Goal: Task Accomplishment & Management: Manage account settings

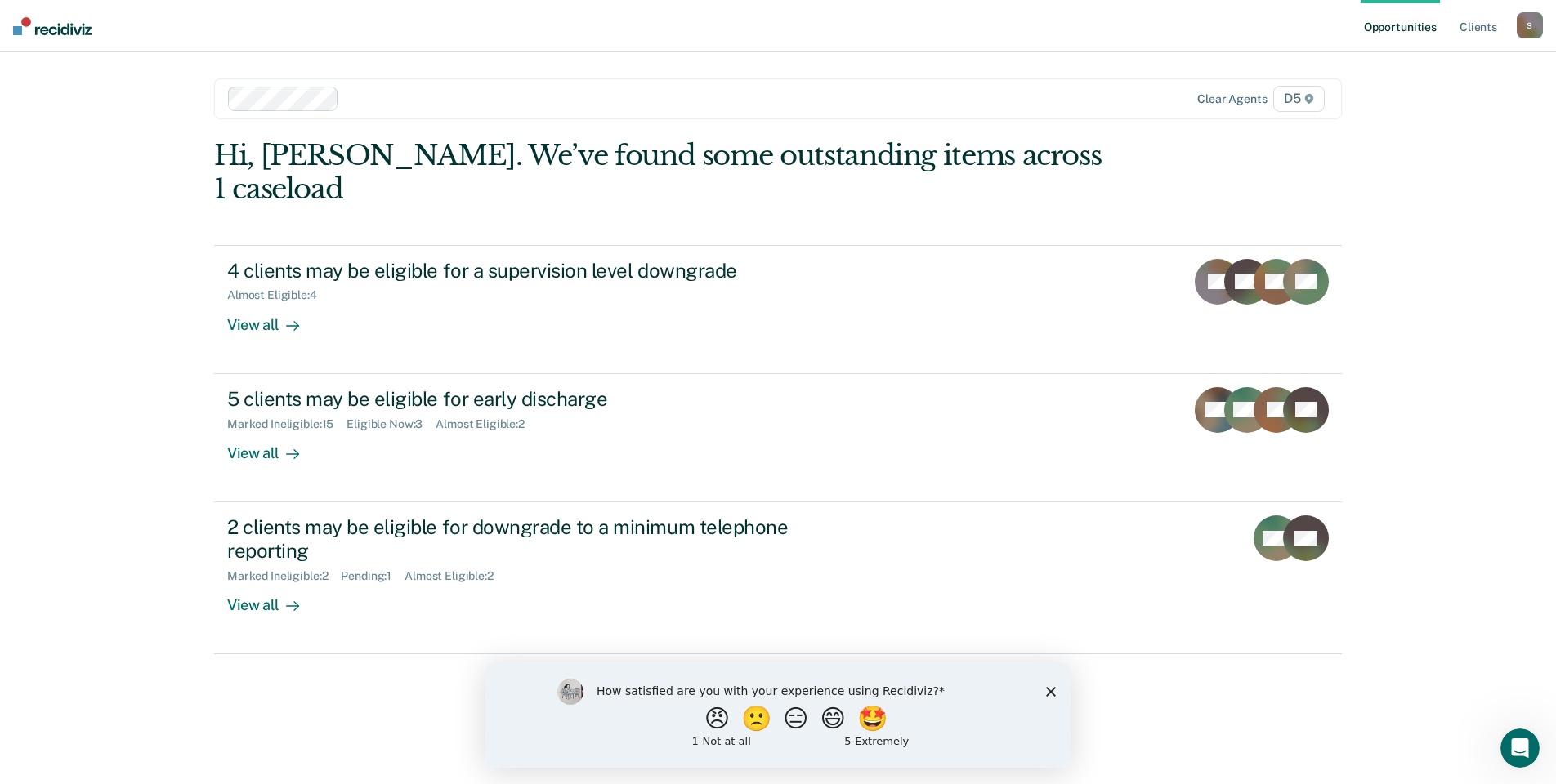
click at [1051, 694] on icon "Close survey" at bounding box center [1050, 691] width 10 height 10
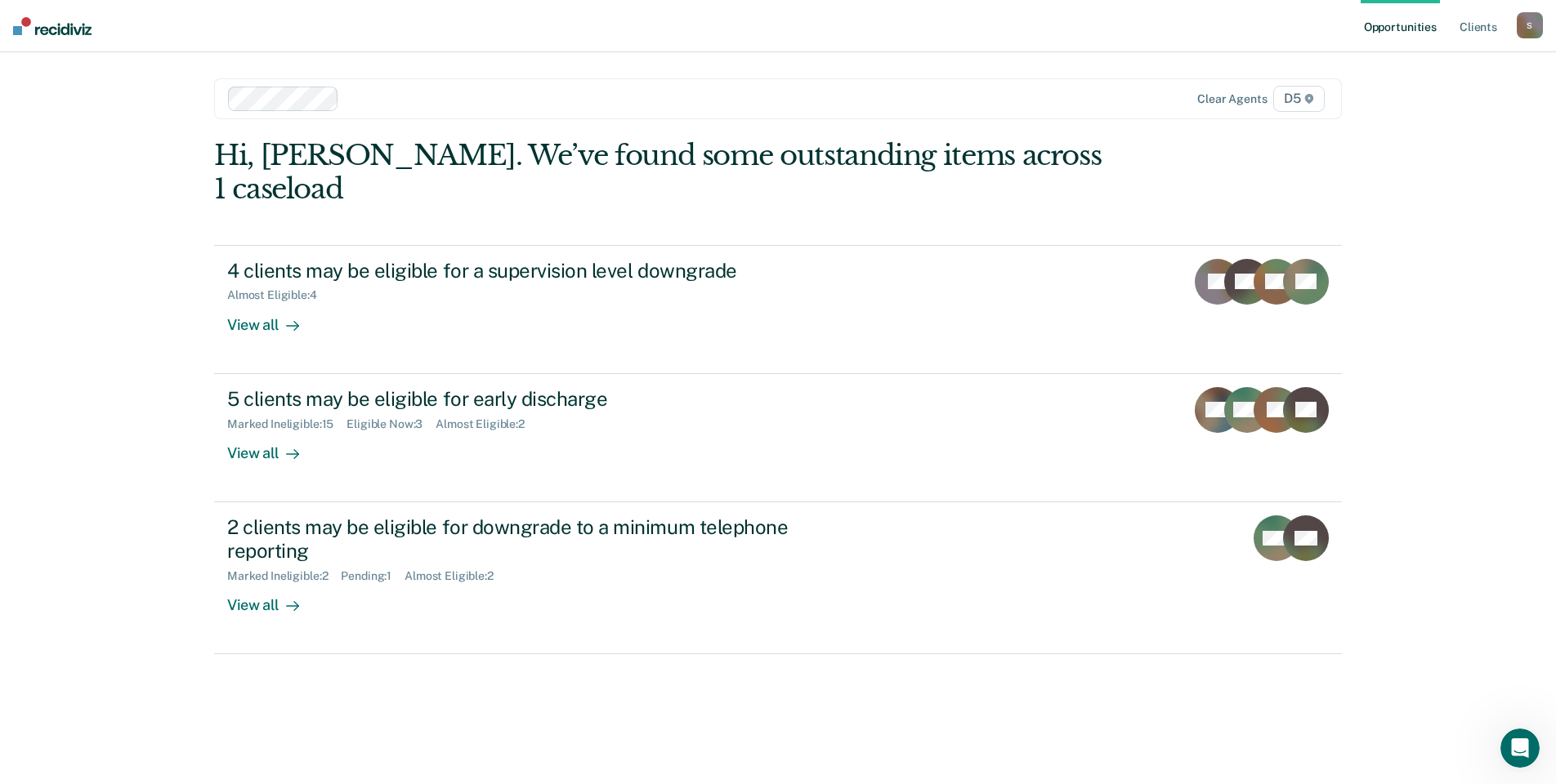
click at [131, 281] on div "Opportunities Client s [EMAIL_ADDRESS][US_STATE][DOMAIN_NAME] S Profile How it …" at bounding box center [778, 392] width 1556 height 784
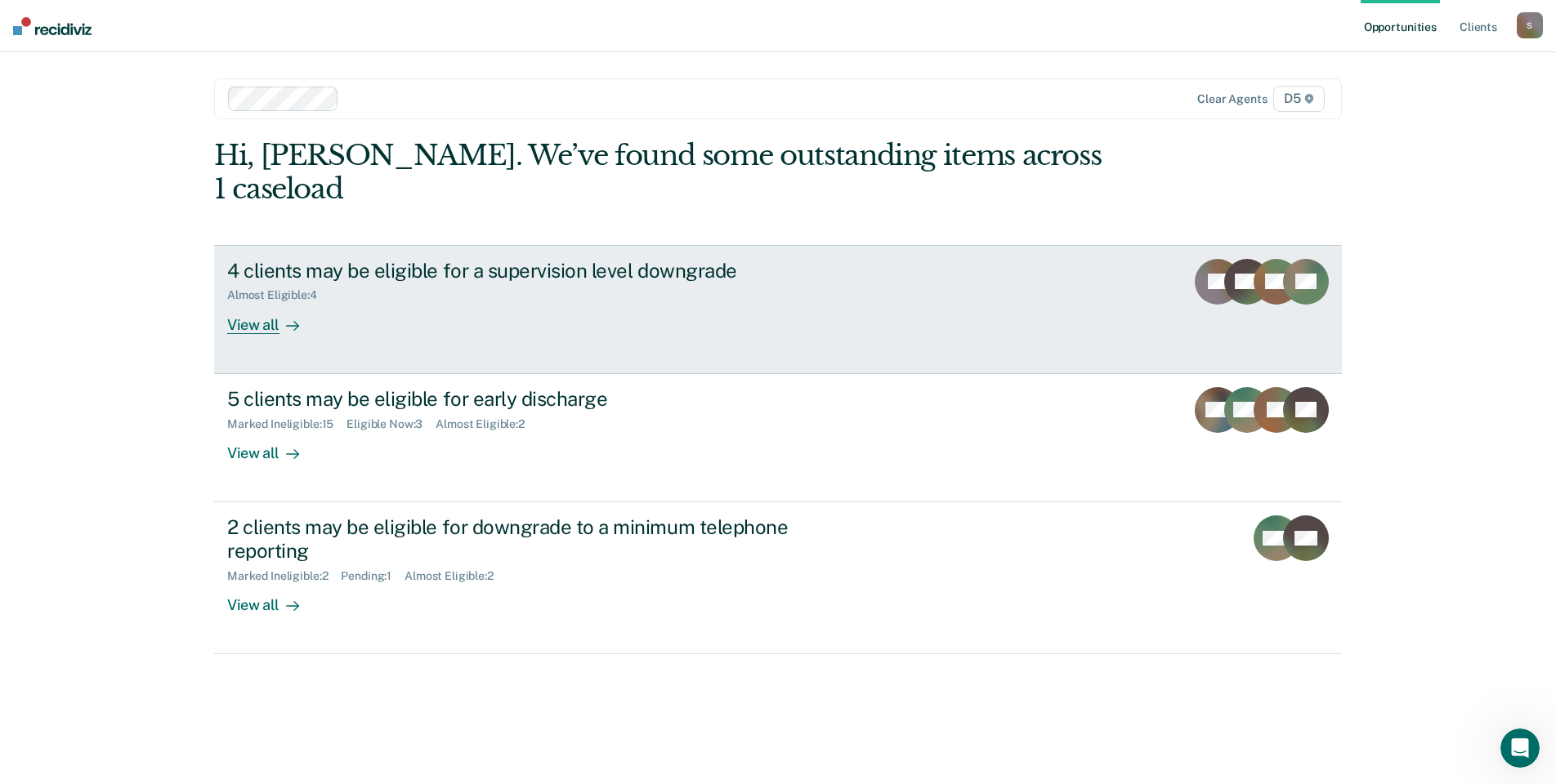
click at [257, 302] on div "View all" at bounding box center [273, 318] width 92 height 32
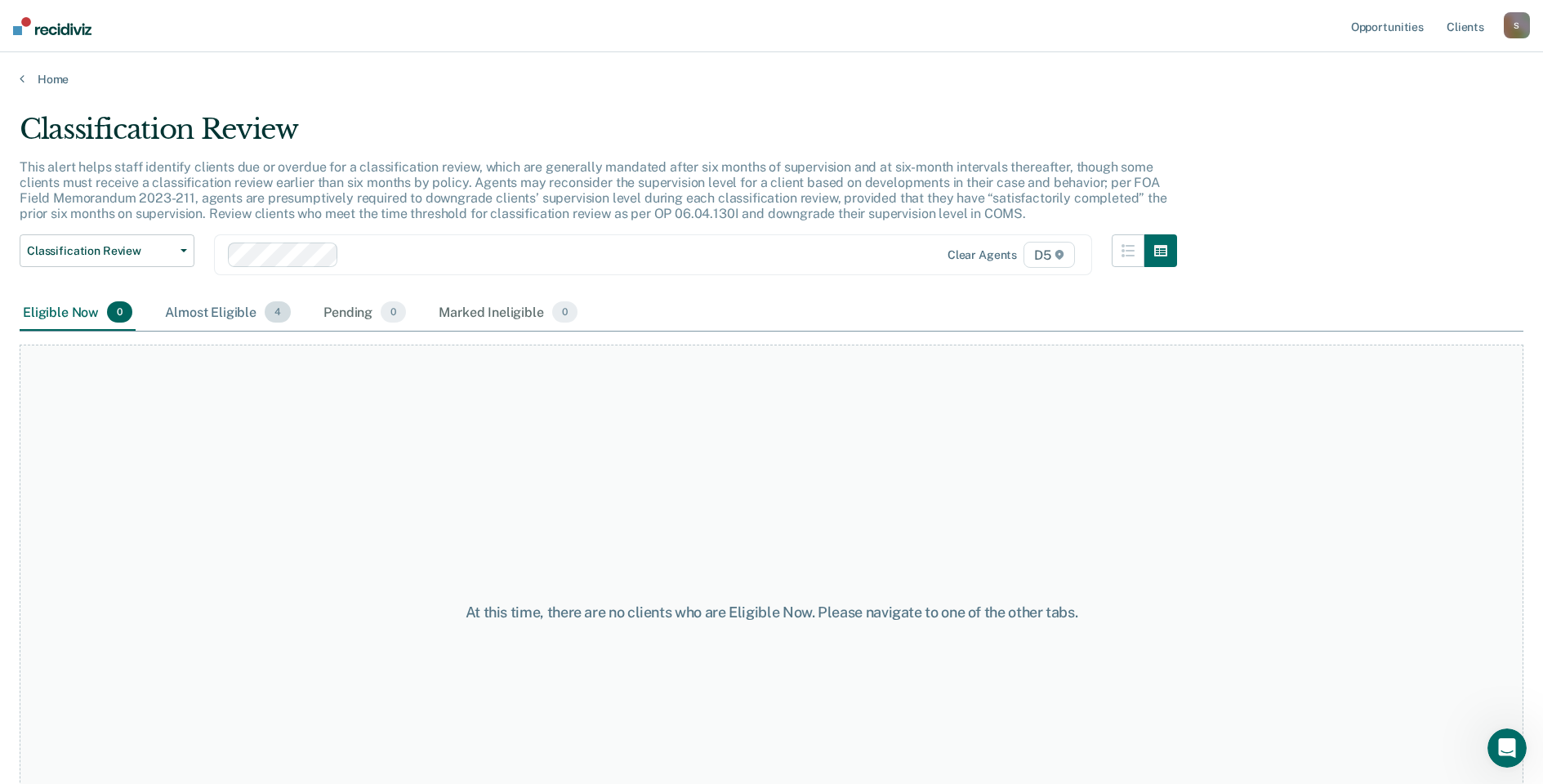
click at [237, 318] on div "Almost Eligible 4" at bounding box center [228, 313] width 132 height 36
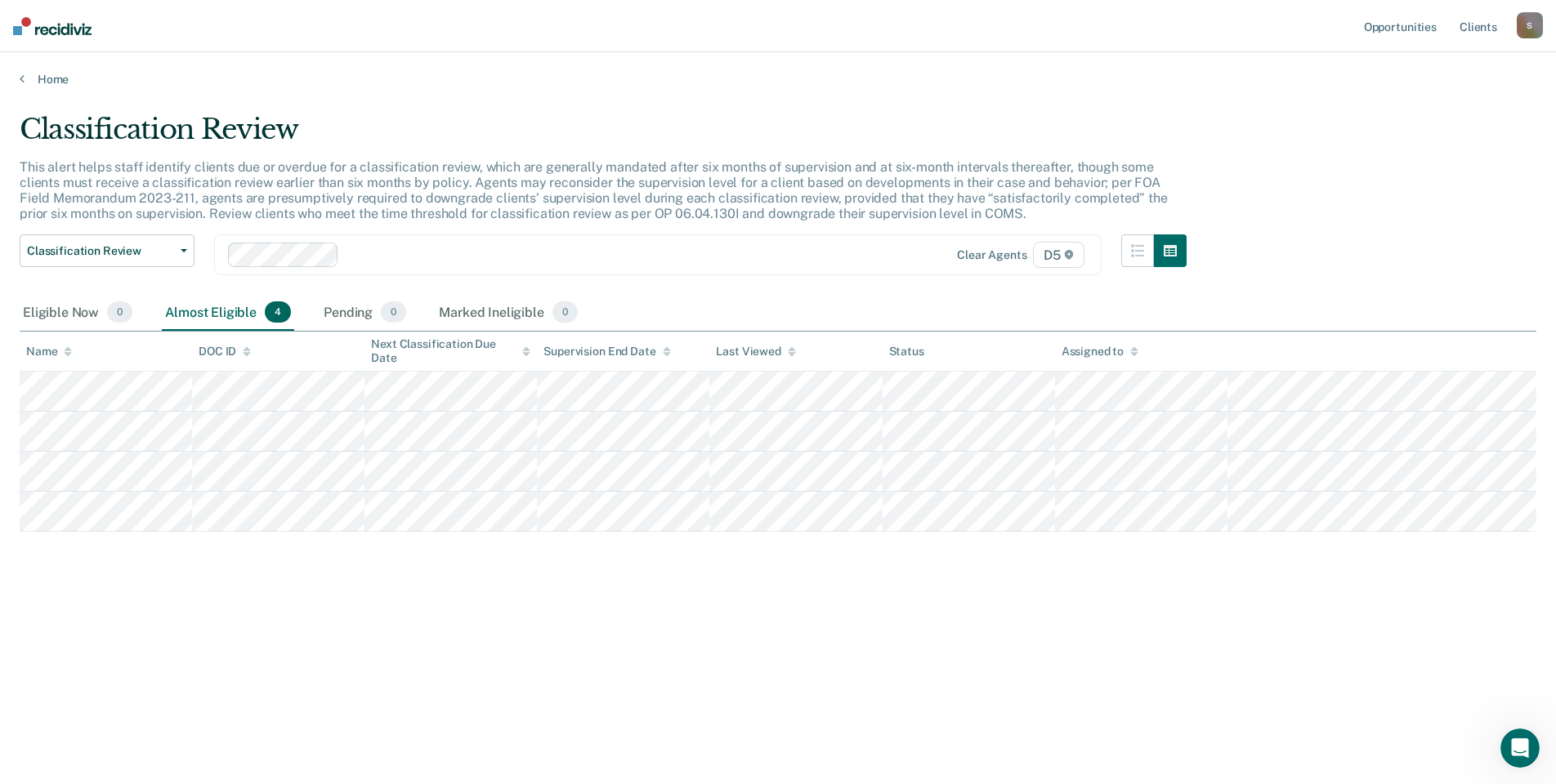
click at [752, 639] on div "Classification Review This alert helps staff identify clients due or overdue fo…" at bounding box center [778, 387] width 1516 height 549
click at [435, 647] on div "Classification Review This alert helps staff identify clients due or overdue fo…" at bounding box center [778, 387] width 1516 height 549
click at [43, 80] on link "Home" at bounding box center [778, 79] width 1516 height 15
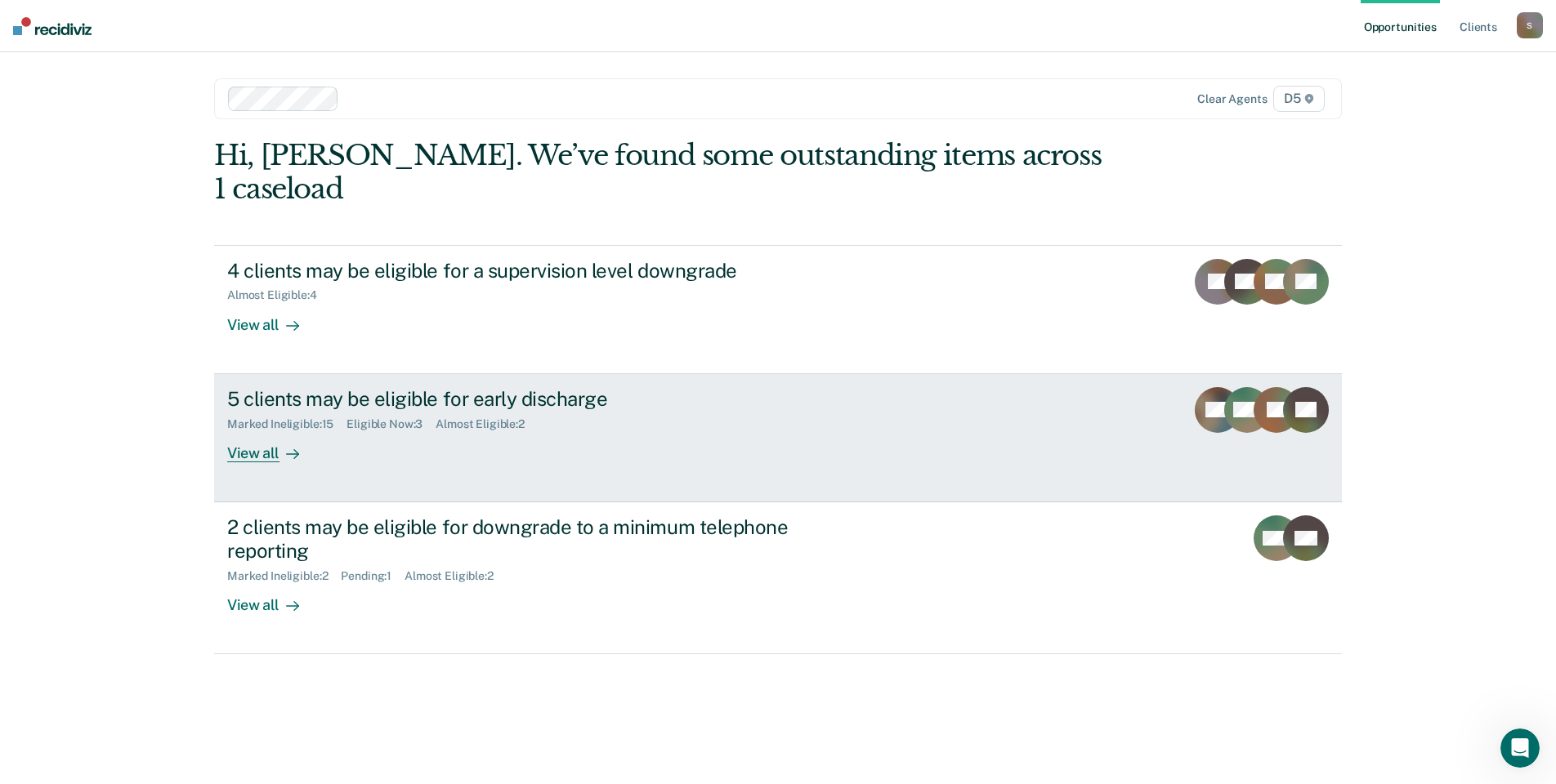
click at [398, 415] on div "5 clients may be eligible for early discharge Marked Ineligible : 15 Eligible N…" at bounding box center [533, 424] width 613 height 75
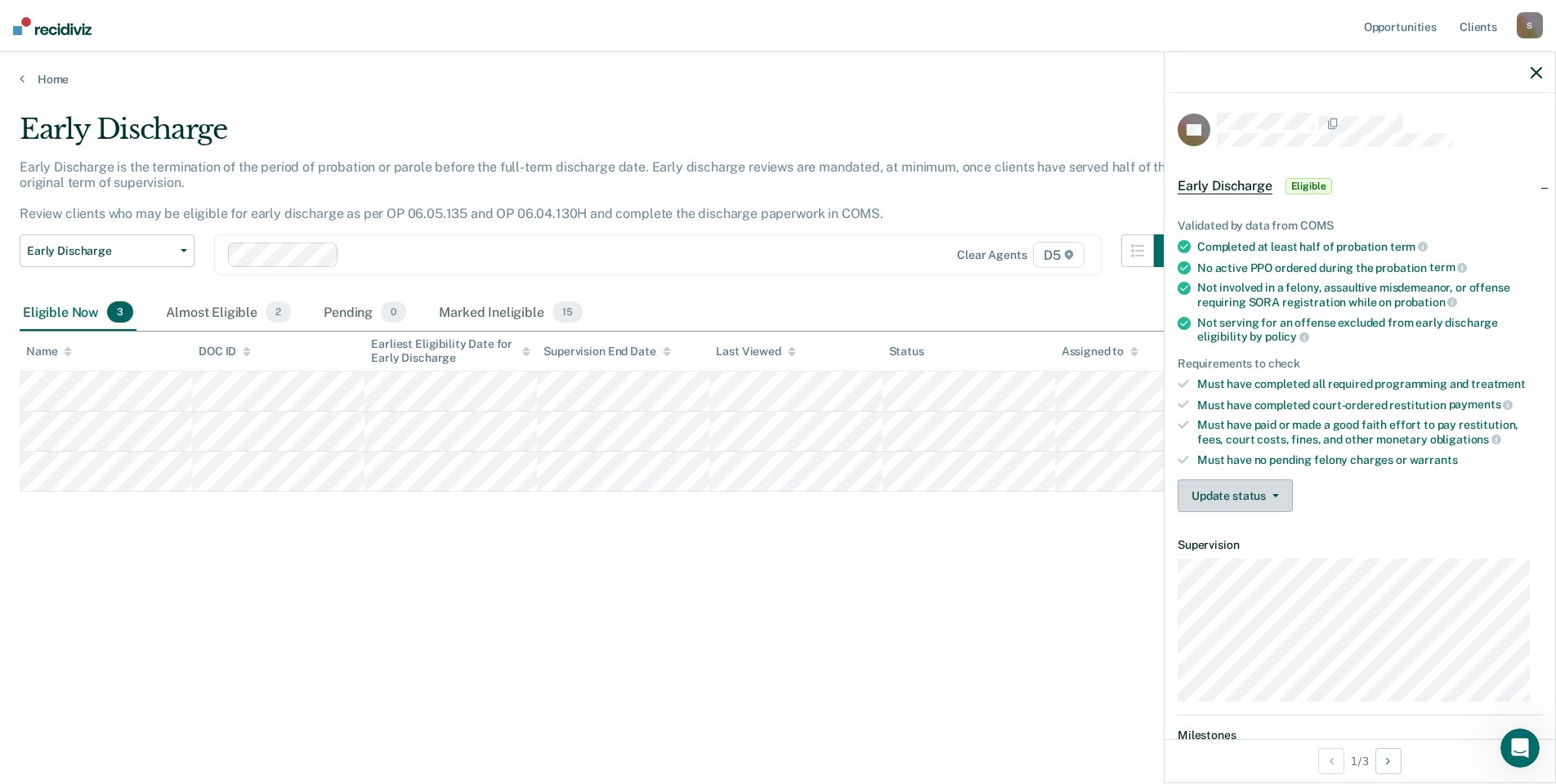
click at [1246, 485] on button "Update status" at bounding box center [1235, 496] width 115 height 33
click at [1268, 556] on button "Mark Ineligible" at bounding box center [1256, 561] width 158 height 26
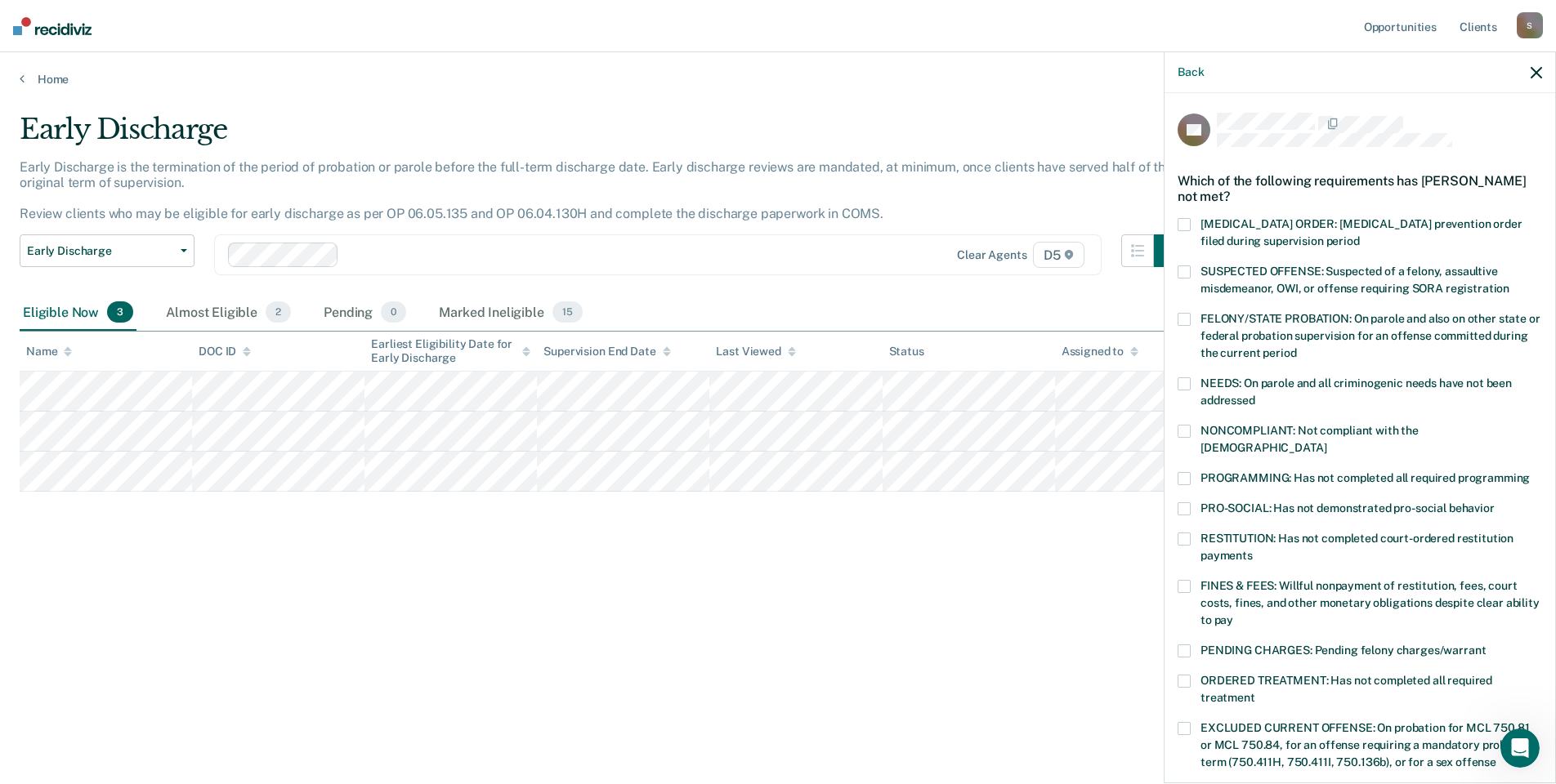
click at [1193, 429] on label "NONCOMPLIANT: Not compliant with the [DEMOGRAPHIC_DATA]" at bounding box center [1359, 442] width 365 height 35
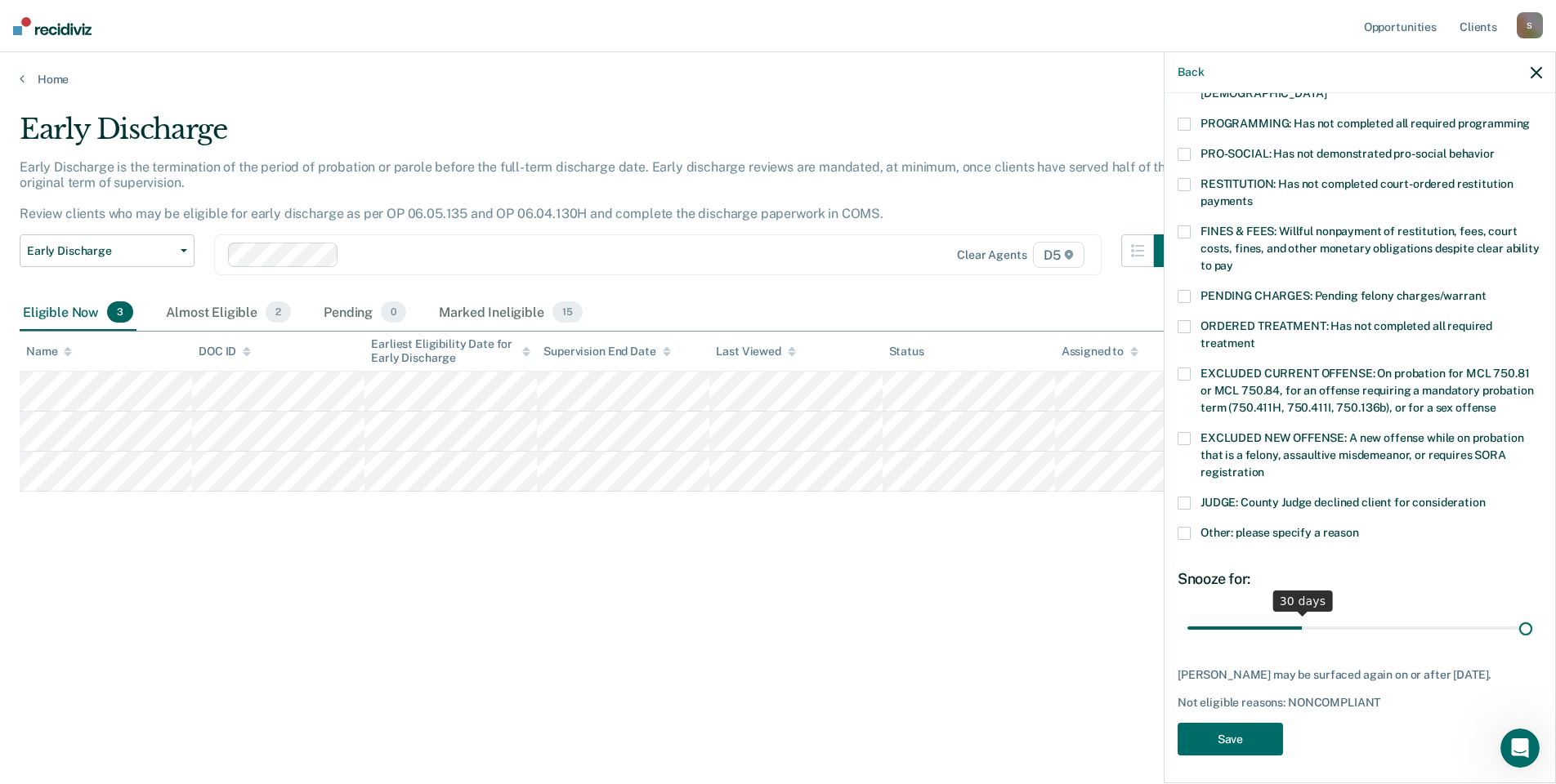
scroll to position [355, 0]
drag, startPoint x: 1301, startPoint y: 610, endPoint x: 1579, endPoint y: 565, distance: 281.6
type input "90"
click at [1532, 614] on input "range" at bounding box center [1359, 627] width 345 height 29
click at [1249, 732] on button "Save" at bounding box center [1230, 739] width 106 height 34
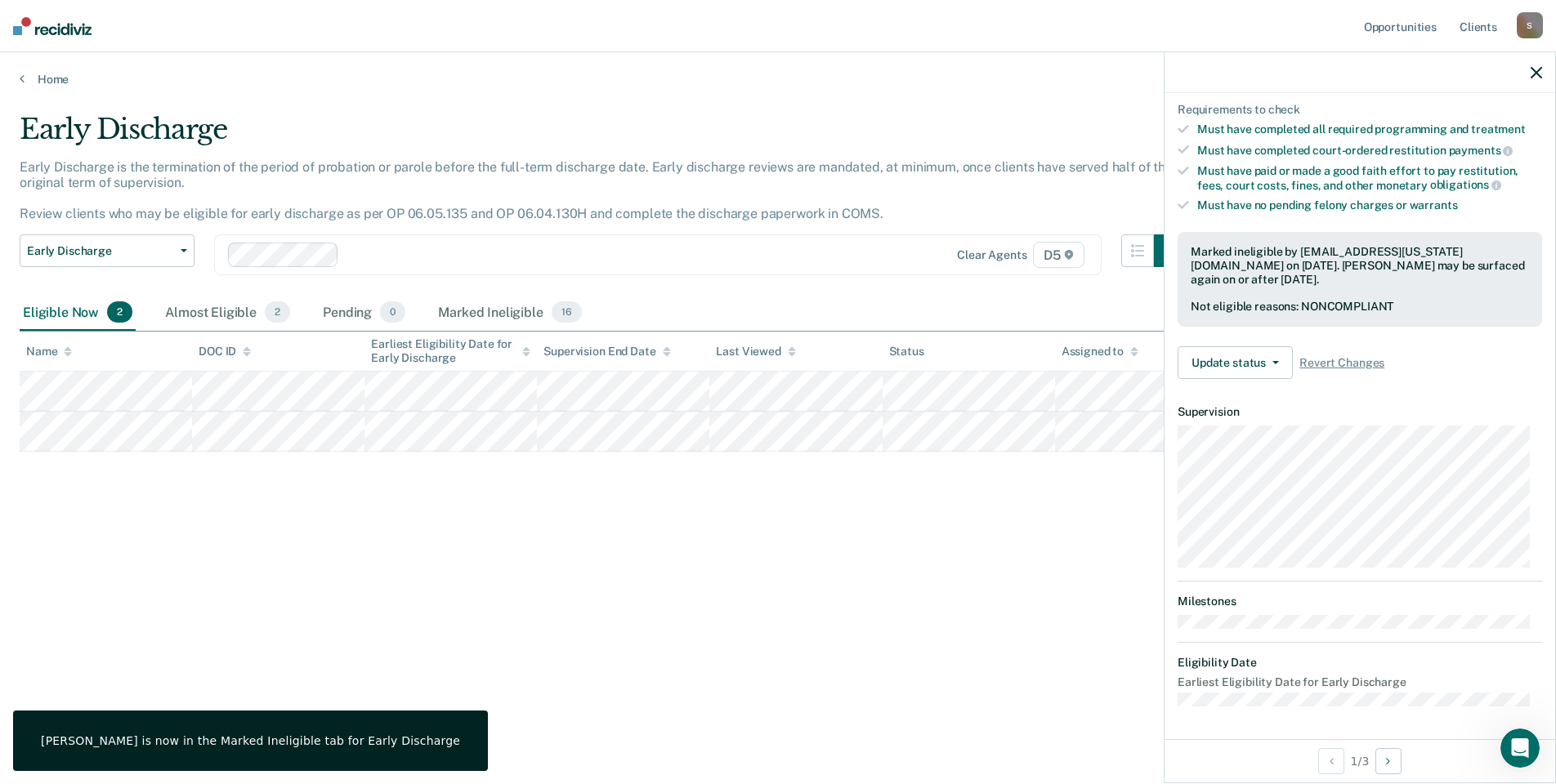
scroll to position [253, 0]
click at [858, 563] on div "Early Discharge Early Discharge is the termination of the period of probation o…" at bounding box center [778, 387] width 1516 height 549
click at [862, 562] on div "Early Discharge Early Discharge is the termination of the period of probation o…" at bounding box center [778, 387] width 1516 height 549
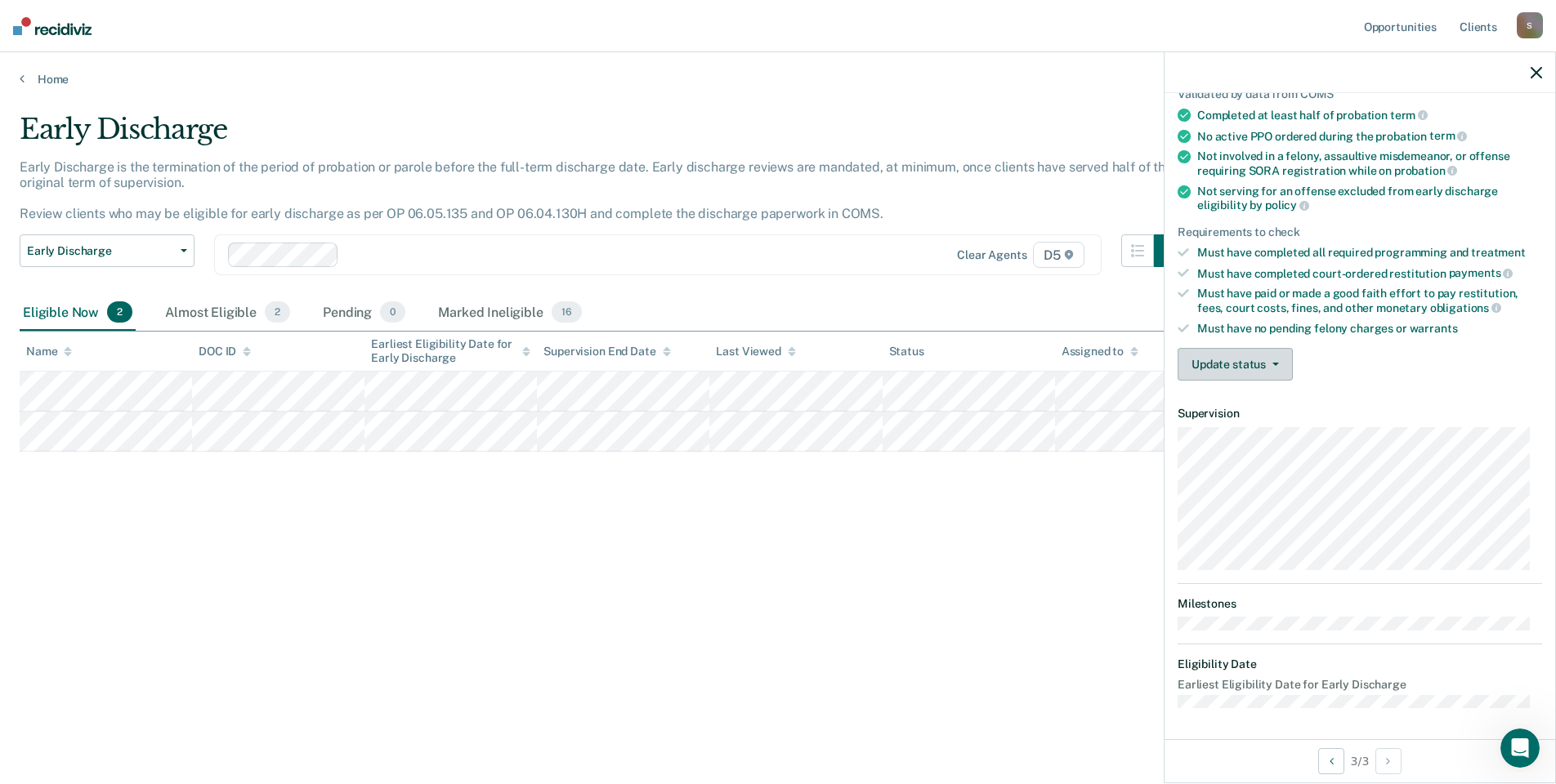
click at [1272, 363] on icon "button" at bounding box center [1275, 364] width 7 height 3
click at [1250, 428] on button "Mark Ineligible" at bounding box center [1256, 429] width 158 height 26
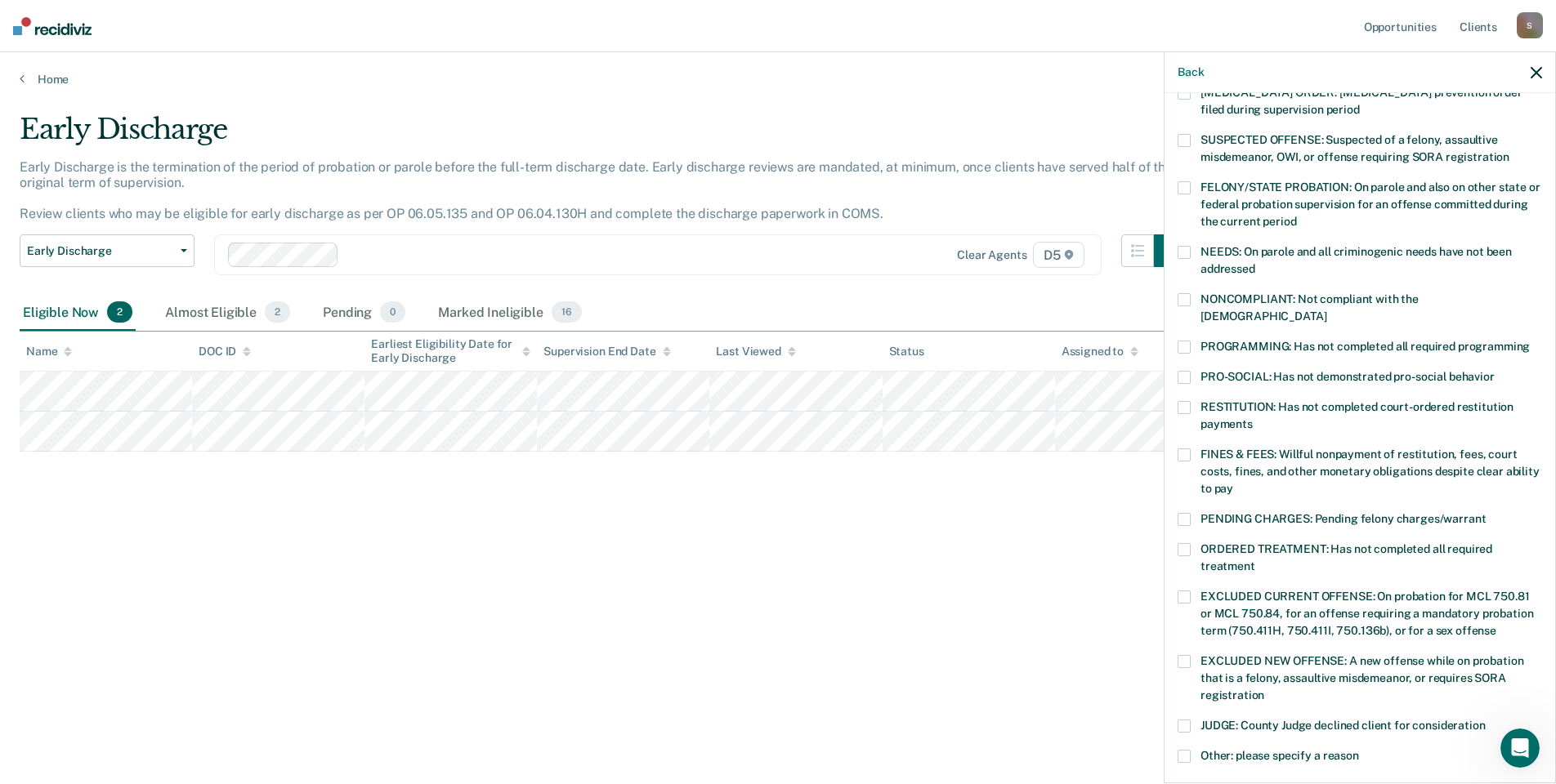
click at [1185, 298] on span at bounding box center [1184, 299] width 13 height 13
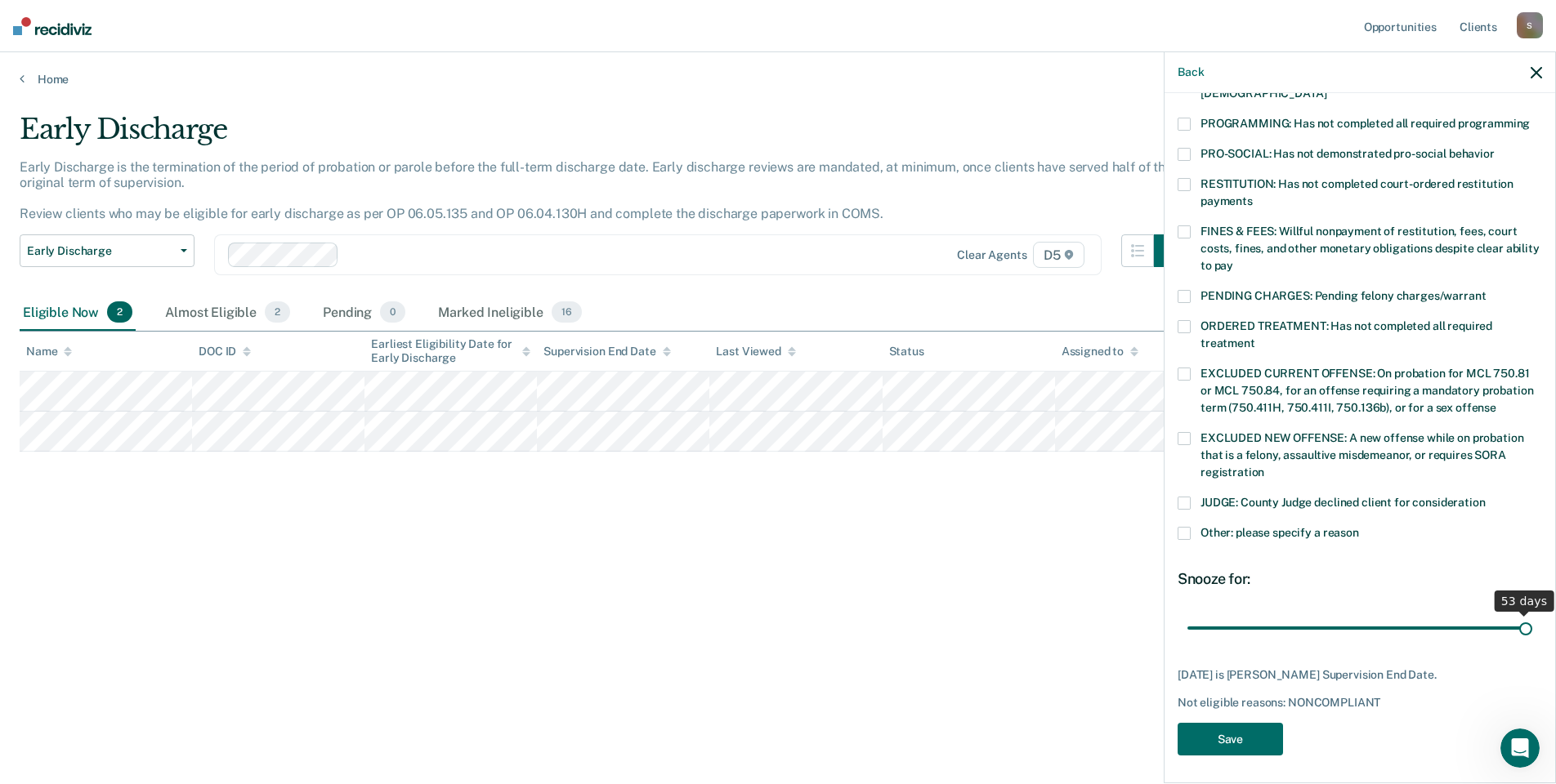
scroll to position [340, 0]
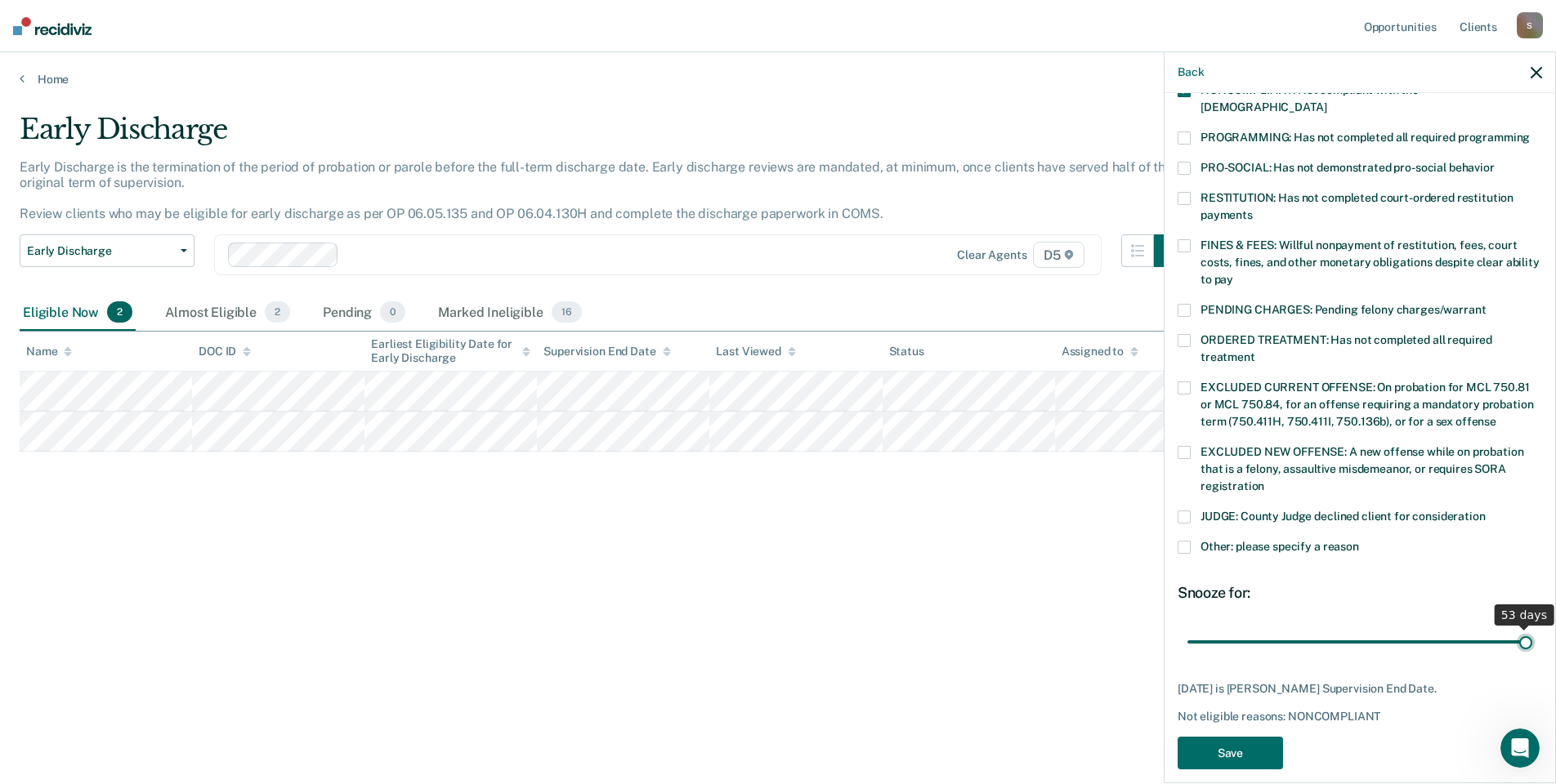
drag, startPoint x: 1420, startPoint y: 618, endPoint x: 1672, endPoint y: 605, distance: 252.3
type input "53"
click at [1532, 627] on input "range" at bounding box center [1359, 641] width 345 height 29
click at [1240, 736] on button "Save" at bounding box center [1230, 753] width 106 height 34
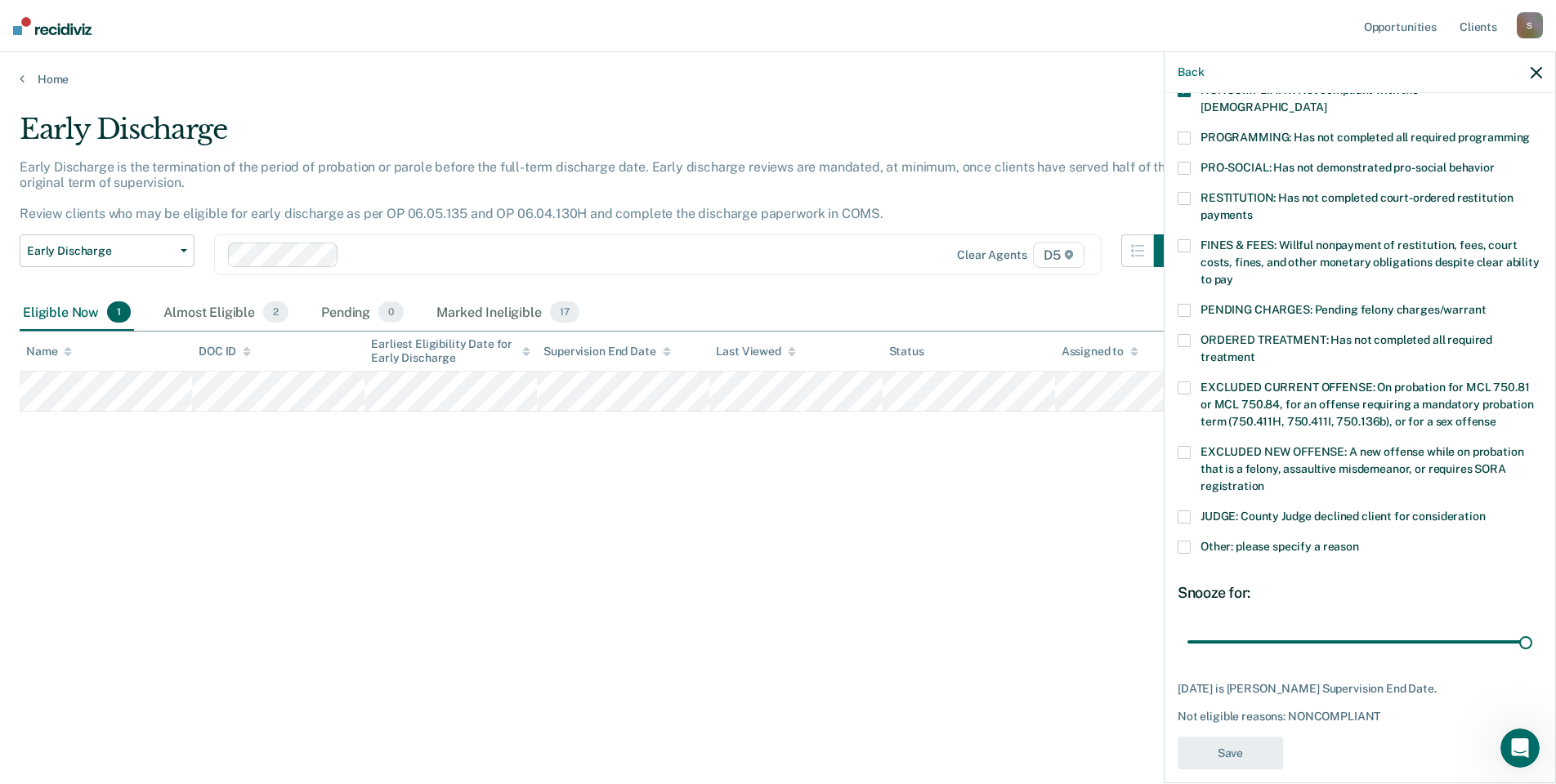
drag, startPoint x: 644, startPoint y: 567, endPoint x: 635, endPoint y: 569, distance: 9.2
click at [643, 568] on div "Early Discharge Early Discharge is the termination of the period of probation o…" at bounding box center [778, 387] width 1516 height 549
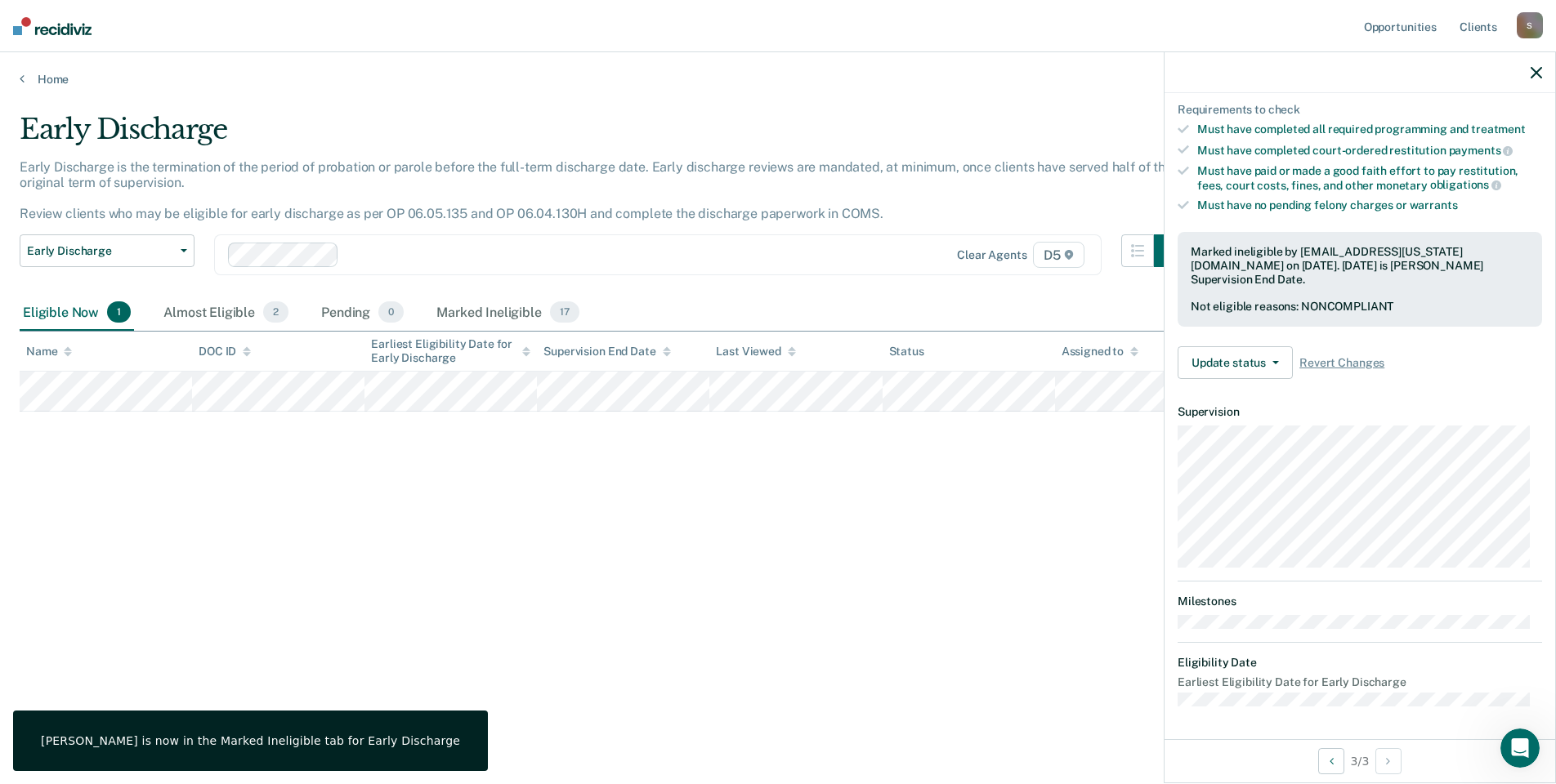
click at [552, 538] on div "Early Discharge Early Discharge is the termination of the period of probation o…" at bounding box center [778, 387] width 1516 height 549
click at [161, 292] on div "Early Discharge Classification Review Early Discharge Minimum Telephone Reporti…" at bounding box center [107, 265] width 175 height 61
click at [230, 312] on div "Almost Eligible 2" at bounding box center [226, 313] width 132 height 36
click at [436, 530] on div "Early Discharge Early Discharge is the termination of the period of probation o…" at bounding box center [778, 387] width 1516 height 549
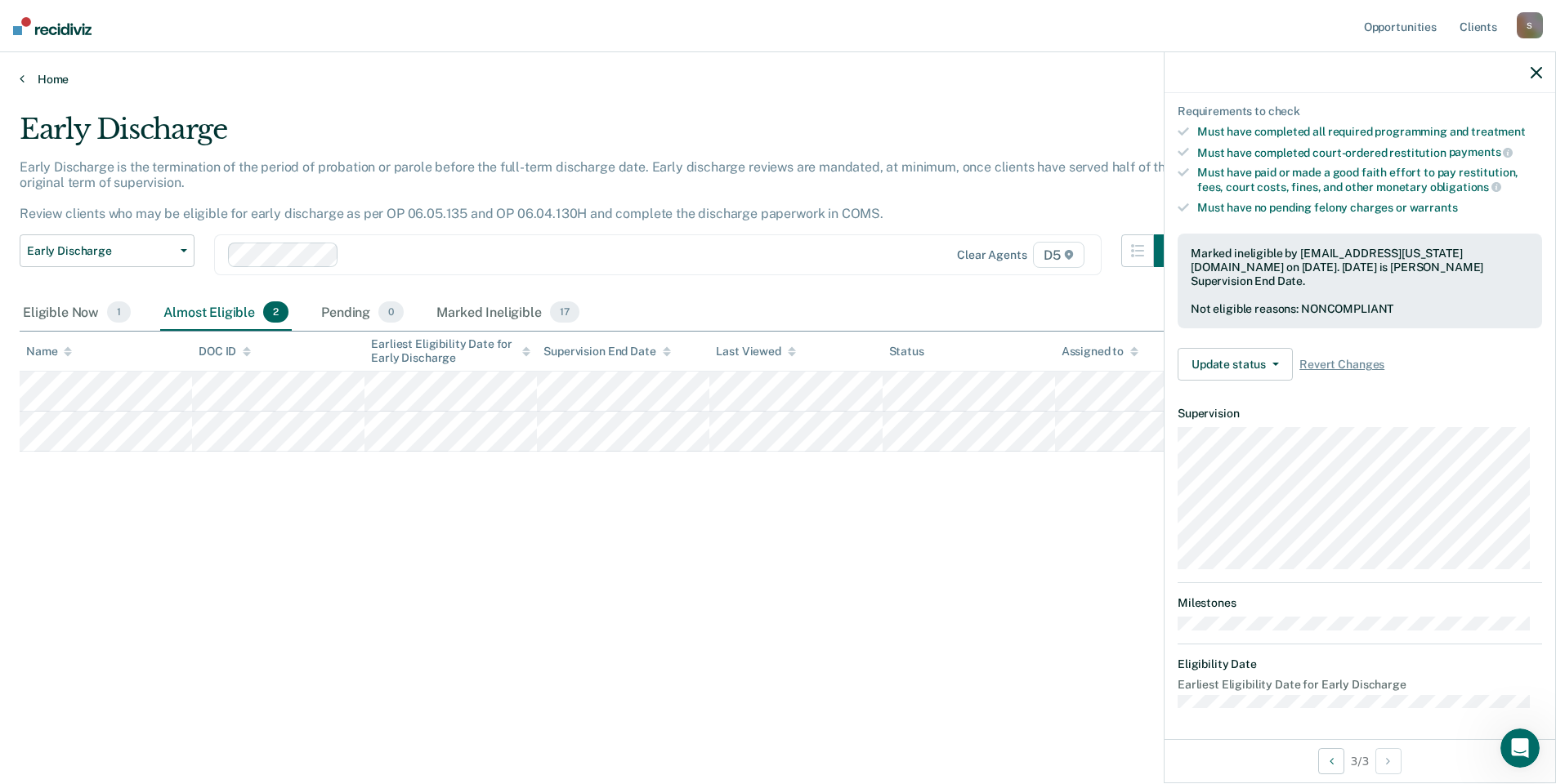
click at [41, 80] on link "Home" at bounding box center [778, 79] width 1516 height 15
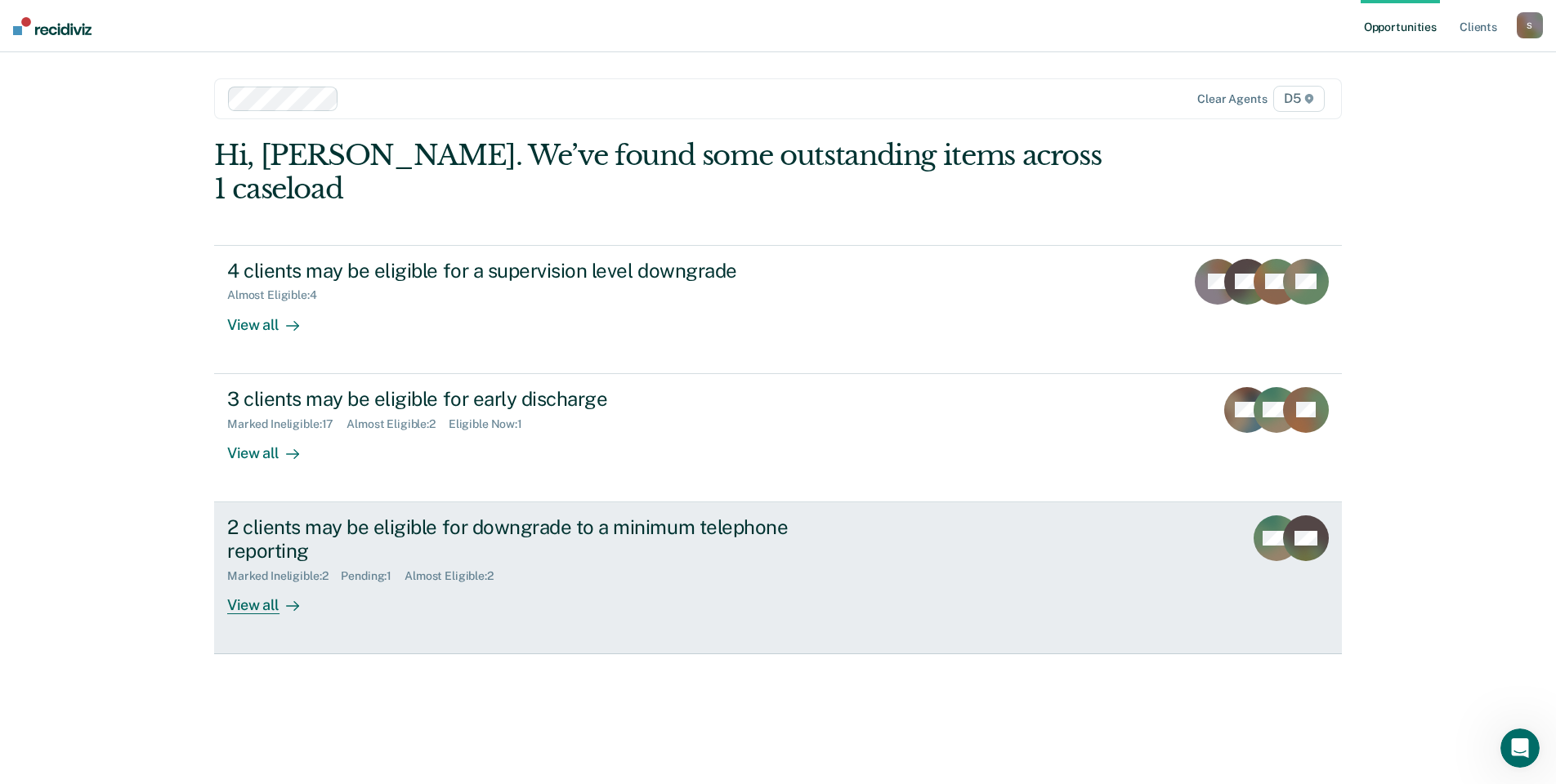
click at [817, 517] on div "2 clients may be eligible for downgrade to a minimum telephone reporting Marked…" at bounding box center [533, 564] width 613 height 99
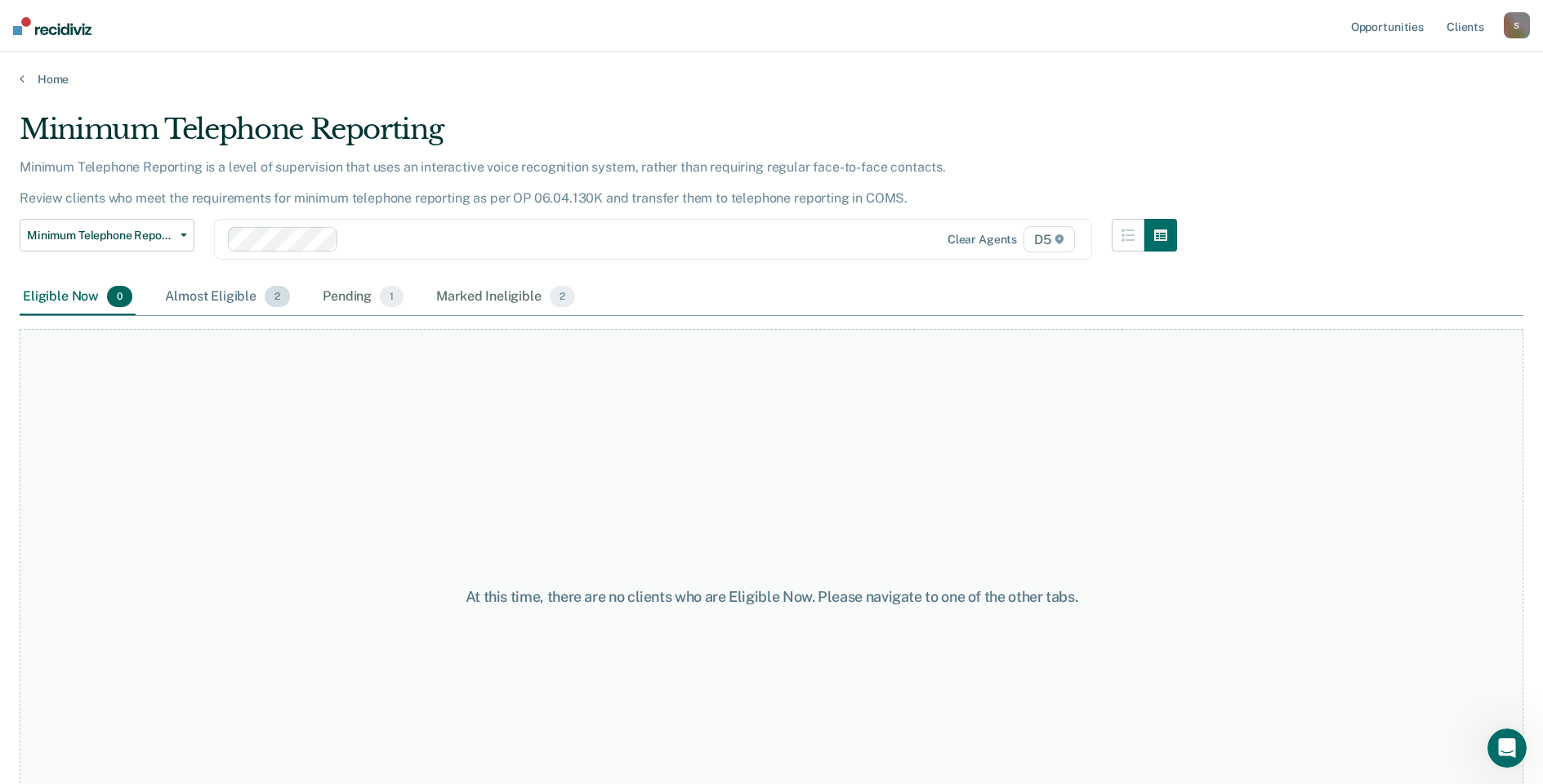
click at [195, 291] on div "Almost Eligible 2" at bounding box center [228, 298] width 132 height 36
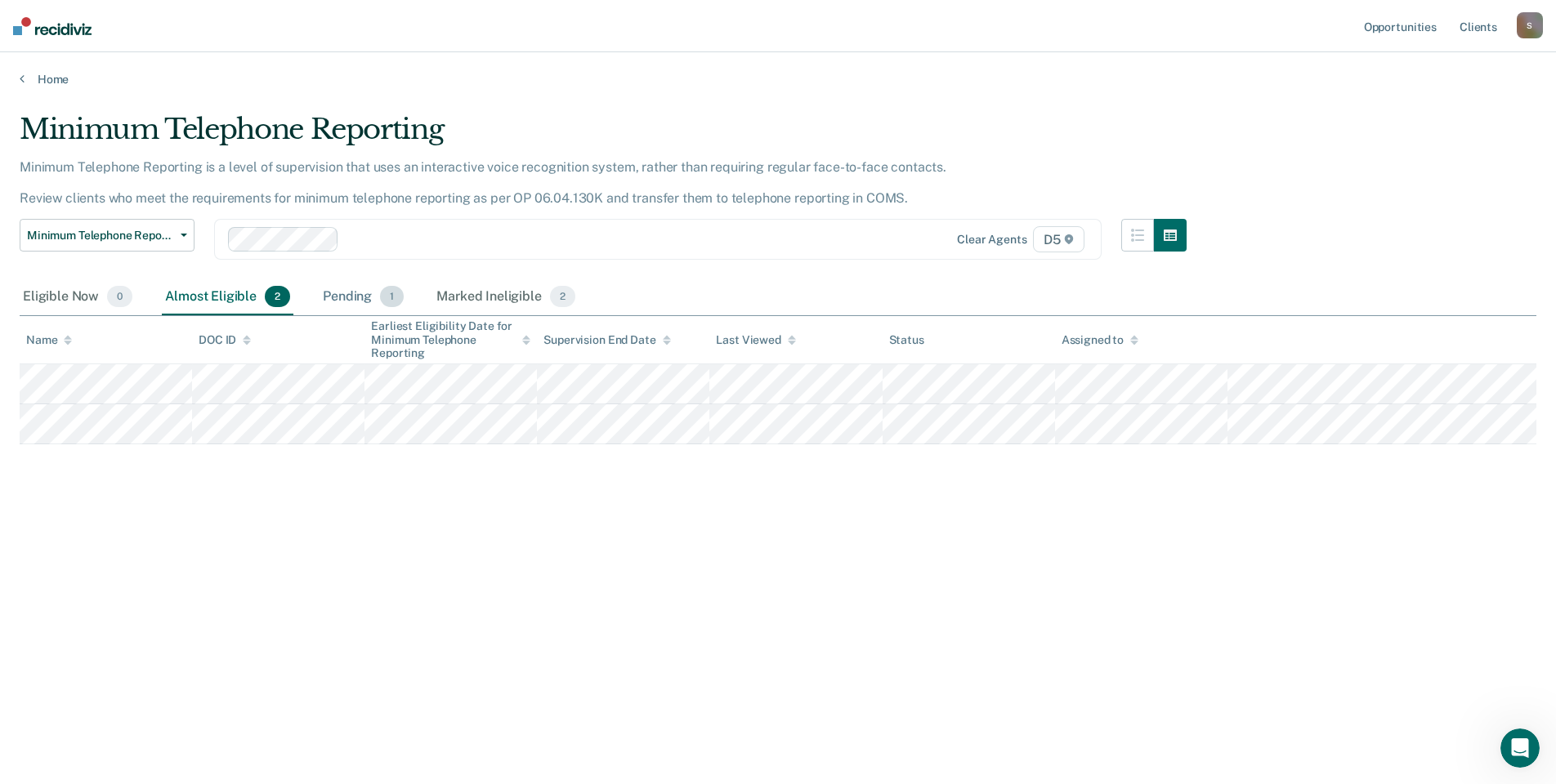
click at [341, 293] on div "Pending 1" at bounding box center [363, 298] width 87 height 36
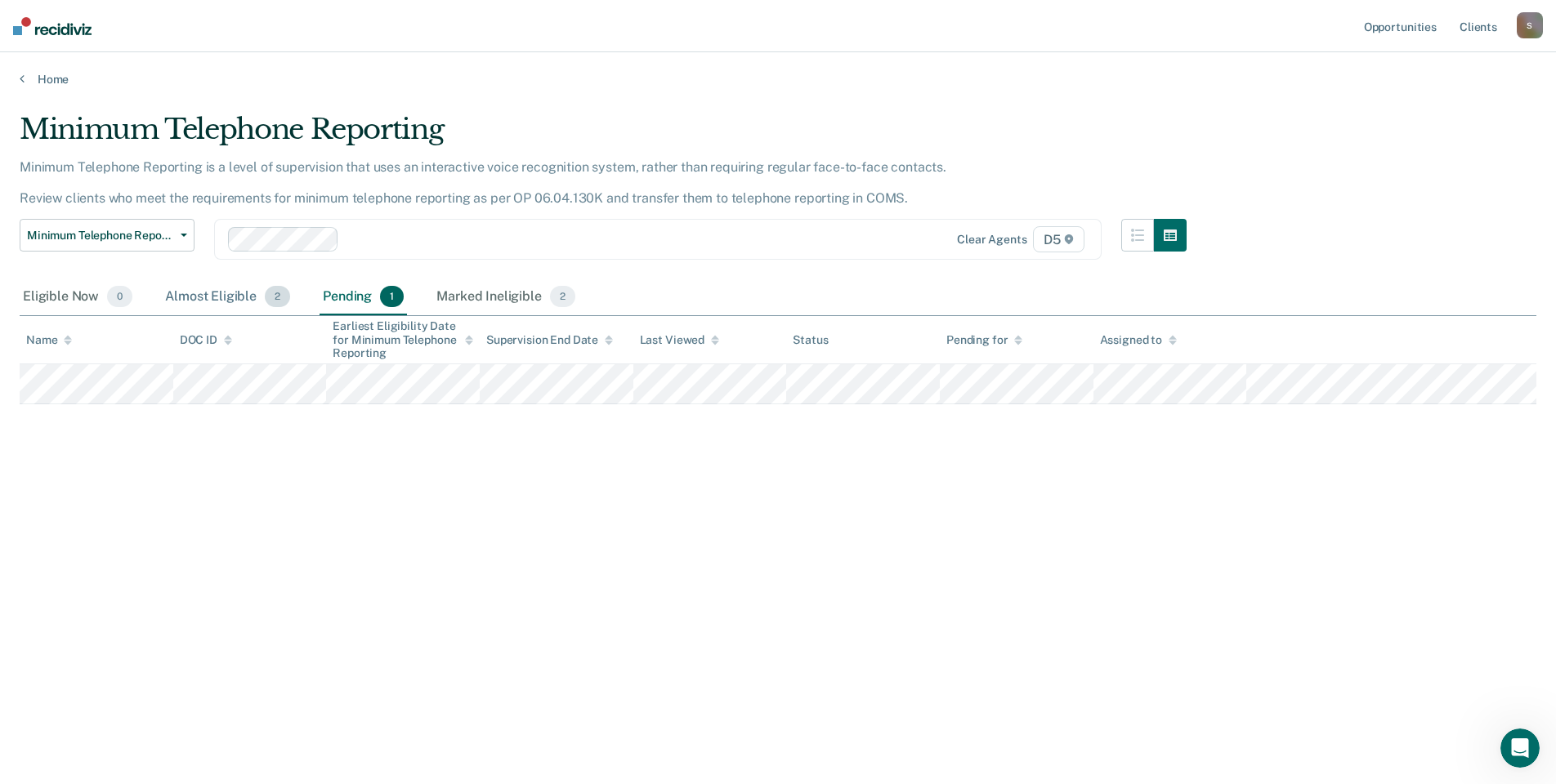
click at [222, 292] on div "Almost Eligible 2" at bounding box center [228, 298] width 132 height 36
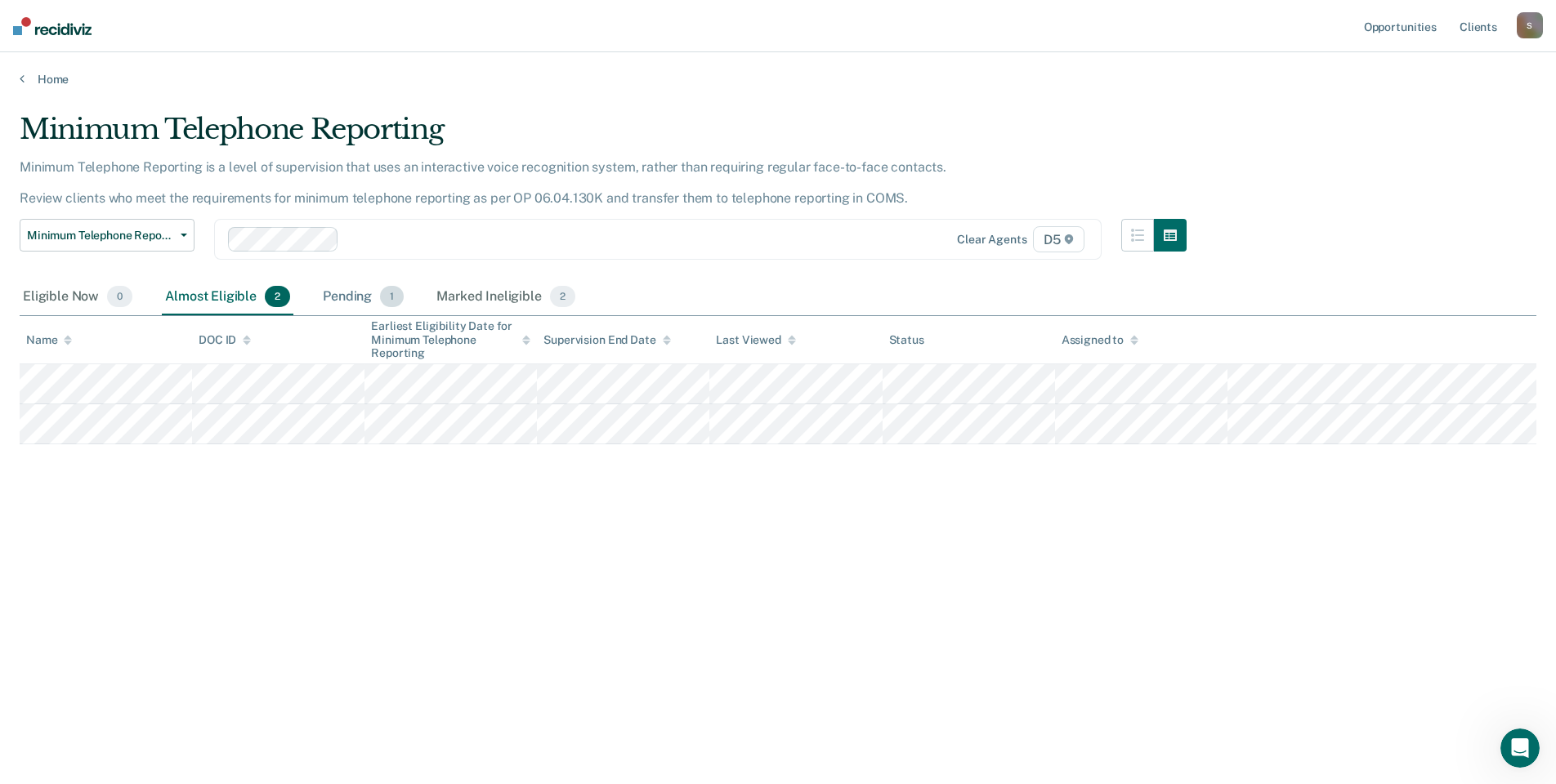
click at [364, 291] on div "Pending 1" at bounding box center [363, 298] width 87 height 36
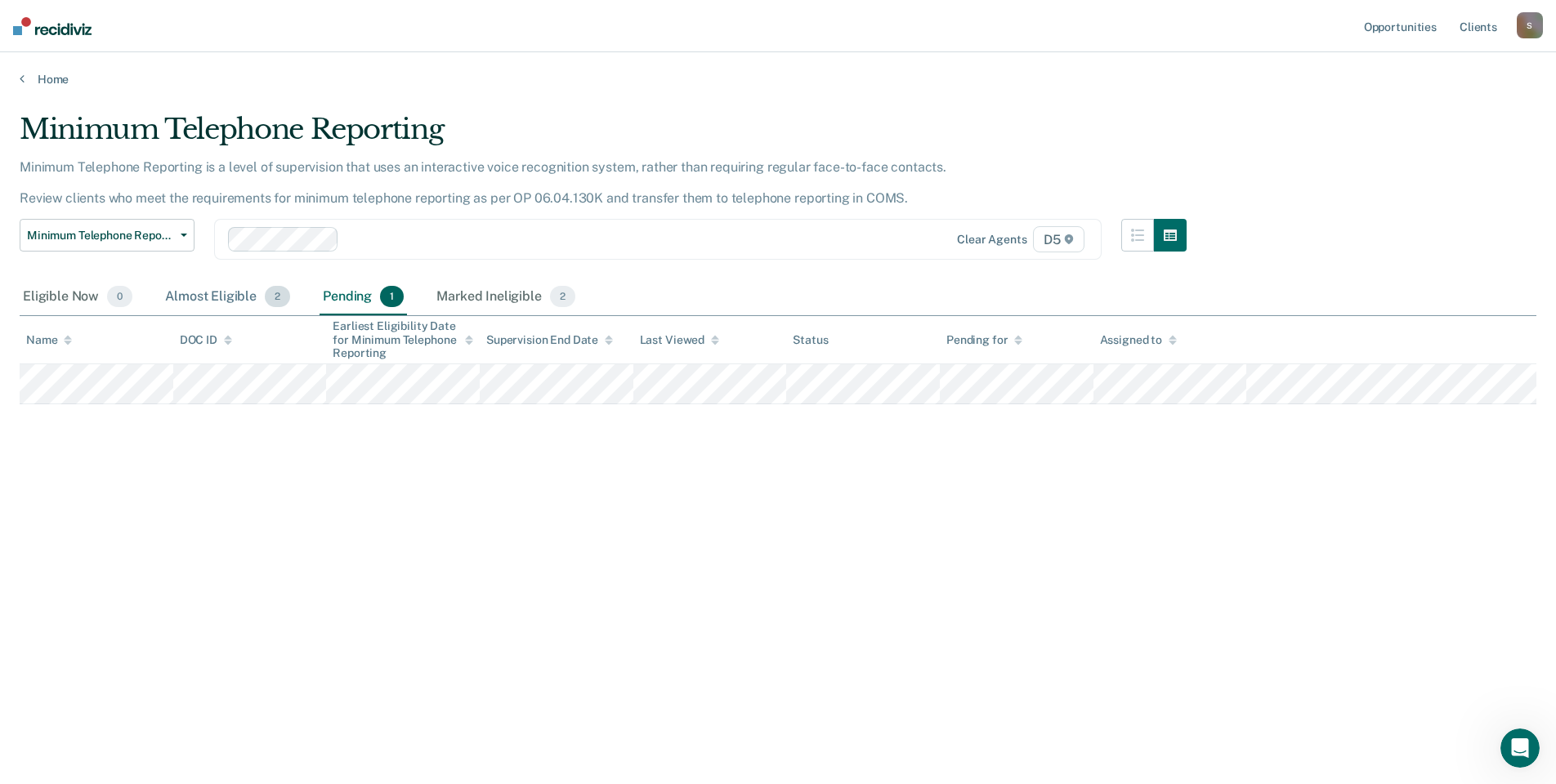
click at [216, 297] on div "Almost Eligible 2" at bounding box center [228, 298] width 132 height 36
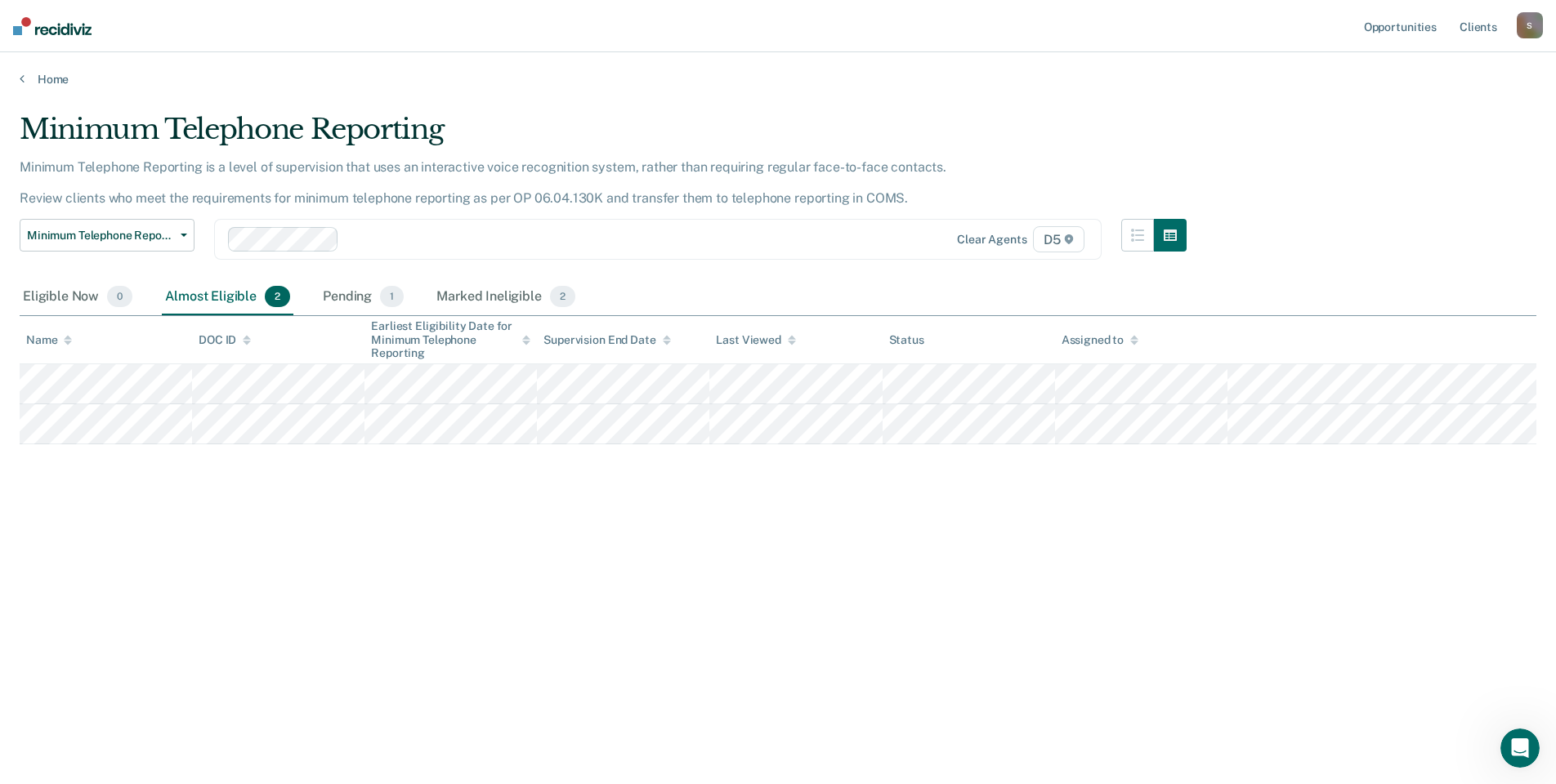
drag, startPoint x: 318, startPoint y: 544, endPoint x: 326, endPoint y: 547, distance: 8.5
click at [323, 546] on div "Minimum Telephone Reporting Minimum Telephone Reporting is a level of supervisi…" at bounding box center [778, 387] width 1516 height 549
click at [63, 295] on div "Eligible Now 0" at bounding box center [78, 298] width 116 height 36
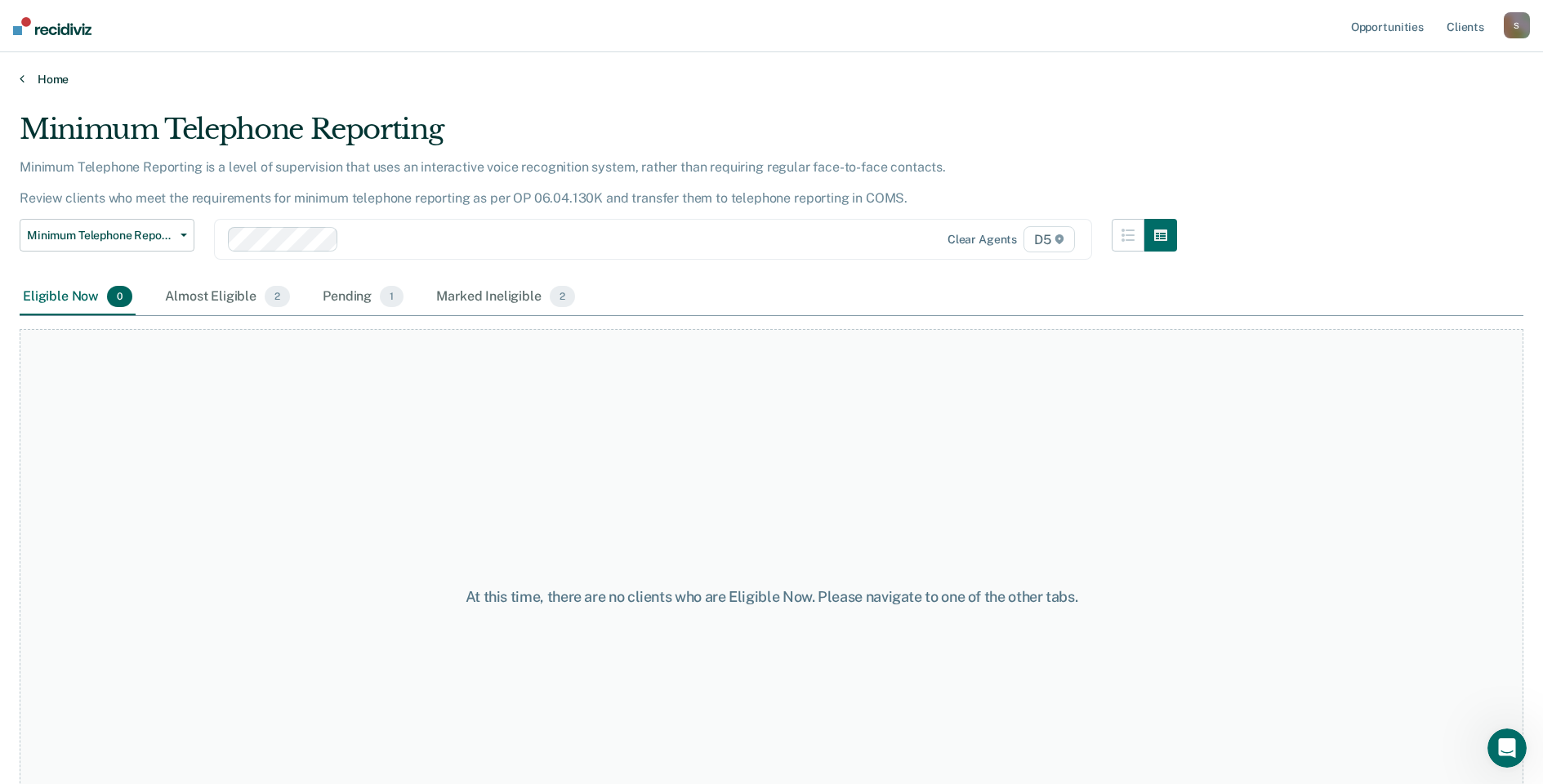
click at [29, 81] on link "Home" at bounding box center [771, 79] width 1503 height 15
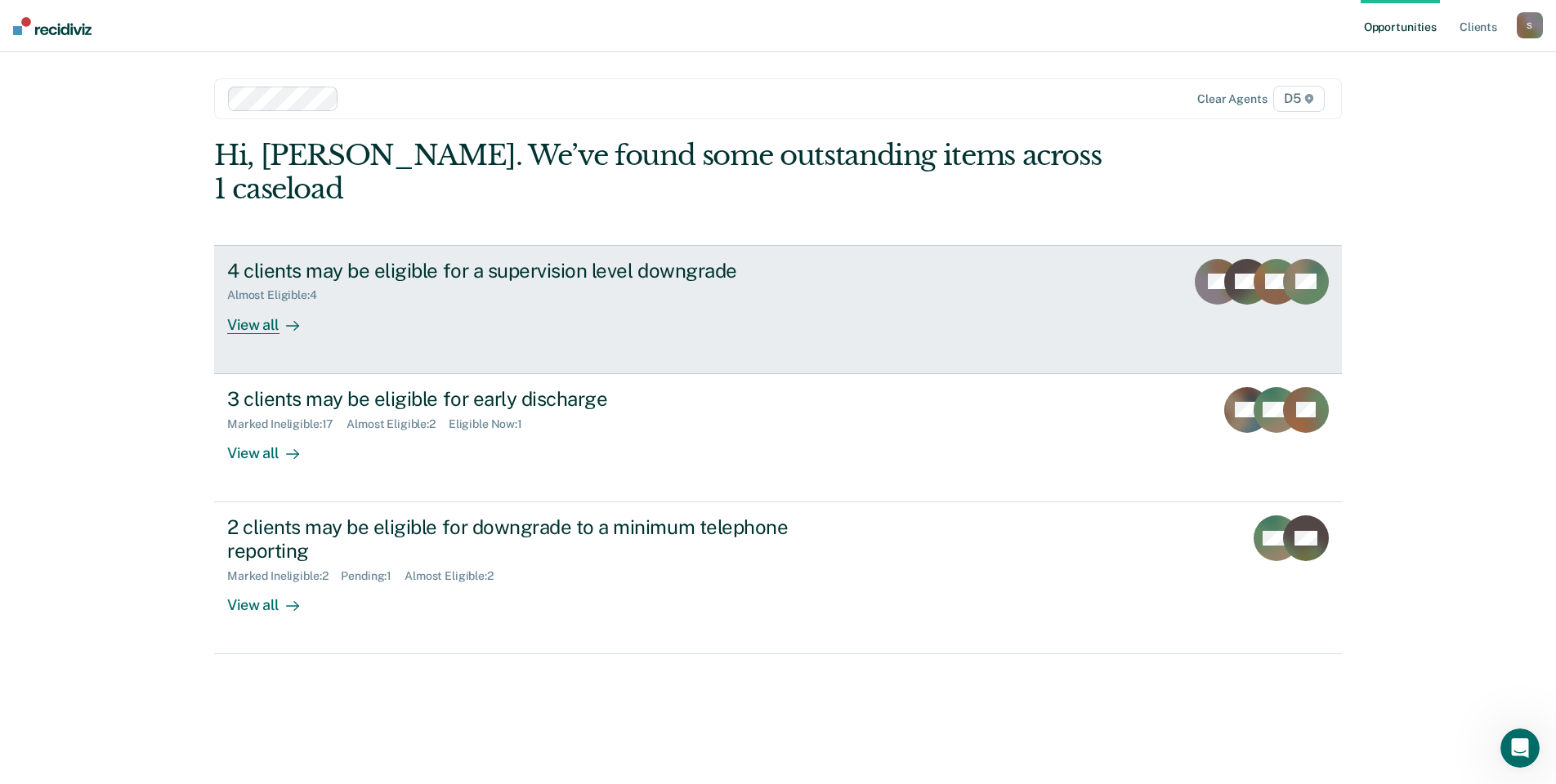
click at [530, 282] on div "Almost Eligible : 4" at bounding box center [513, 292] width 573 height 21
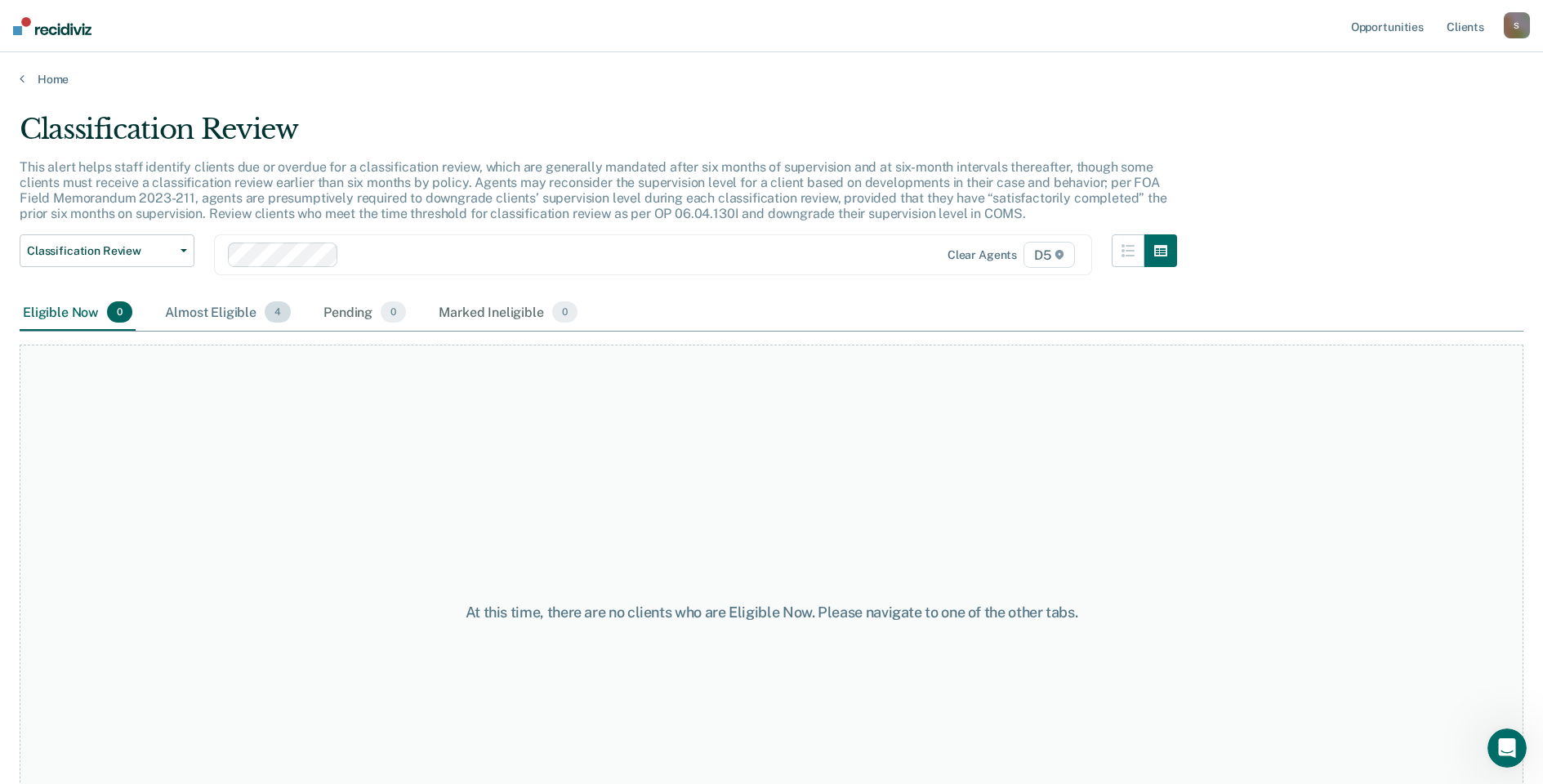
click at [228, 315] on div "Almost Eligible 4" at bounding box center [228, 313] width 132 height 36
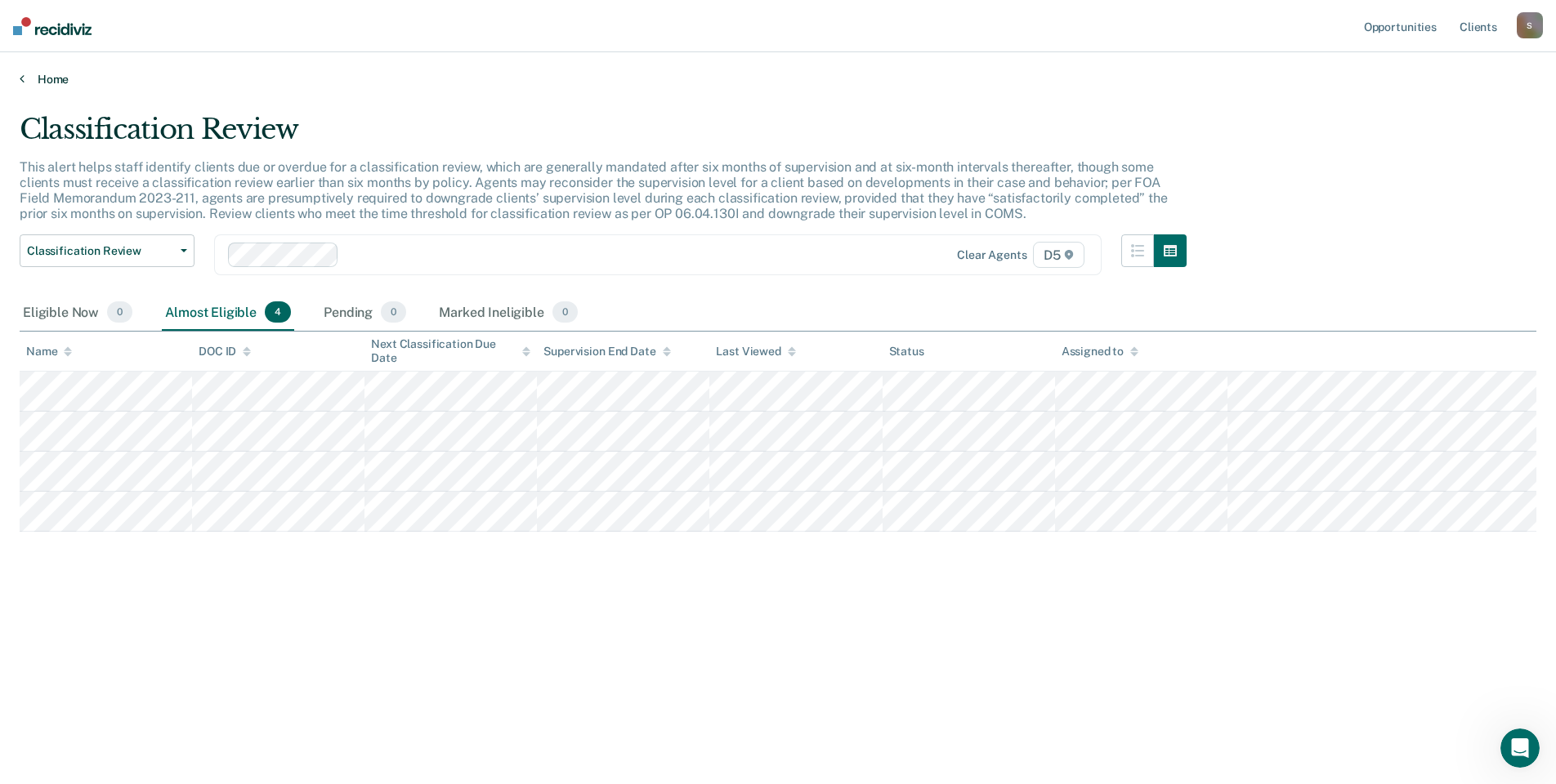
click at [54, 77] on link "Home" at bounding box center [778, 79] width 1516 height 15
